Goal: Task Accomplishment & Management: Manage account settings

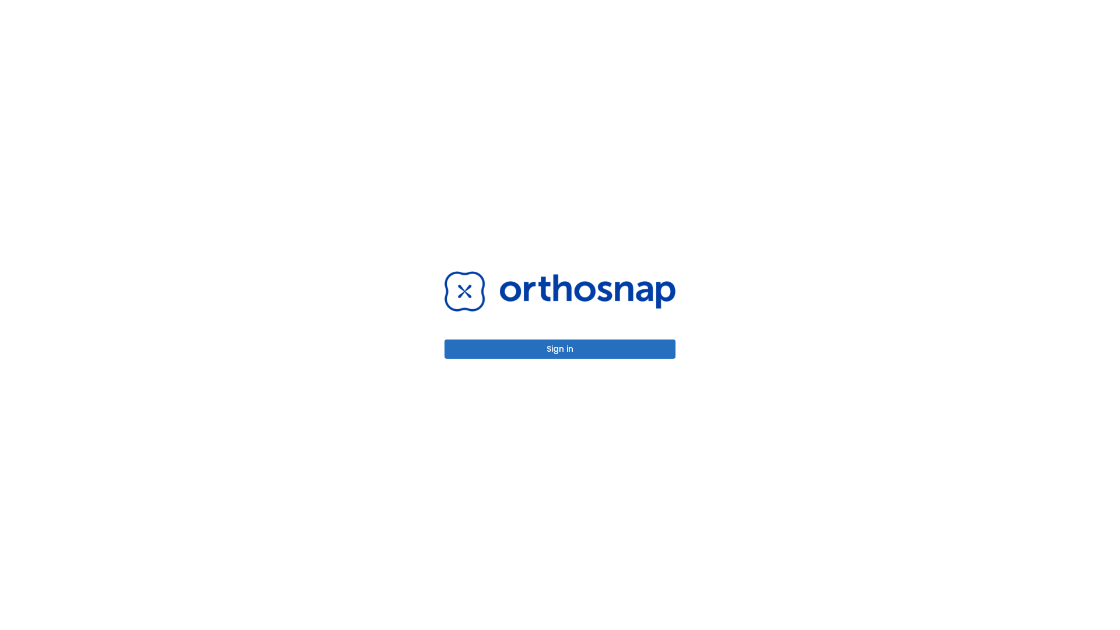
click at [560, 349] on button "Sign in" at bounding box center [559, 348] width 231 height 19
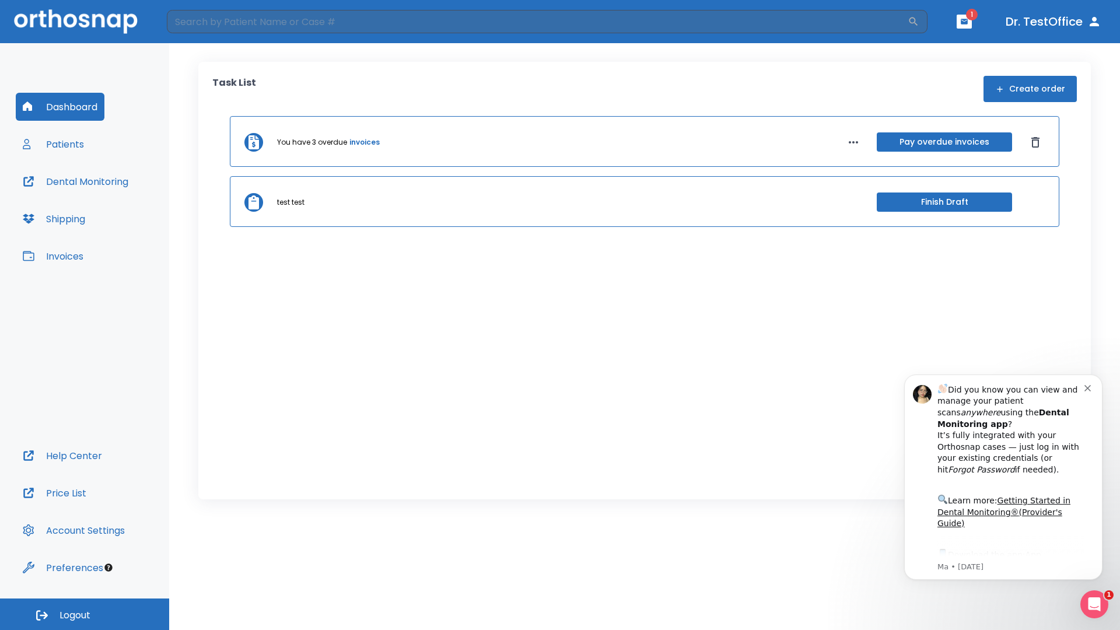
click at [85, 614] on span "Logout" at bounding box center [74, 615] width 31 height 13
